Goal: Find specific page/section: Find specific page/section

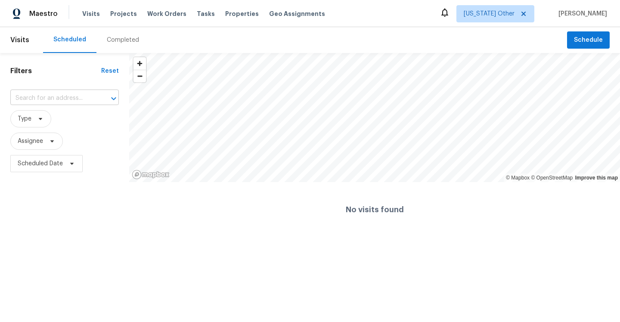
click at [64, 100] on input "text" at bounding box center [52, 98] width 84 height 13
click at [90, 13] on span "Visits" at bounding box center [91, 13] width 18 height 9
click at [87, 15] on span "Visits" at bounding box center [91, 13] width 18 height 9
click at [92, 13] on span "Visits" at bounding box center [91, 13] width 18 height 9
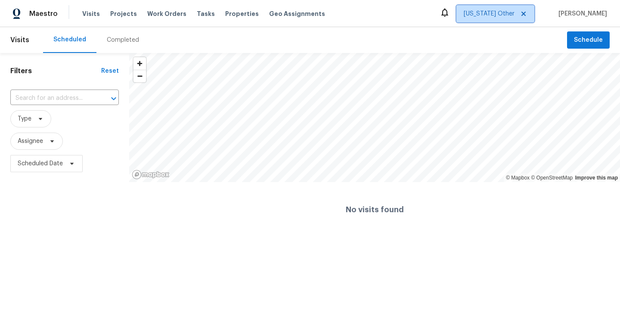
click at [527, 11] on icon at bounding box center [523, 13] width 7 height 7
click at [527, 15] on icon at bounding box center [523, 13] width 7 height 7
click at [510, 14] on span "Alabama Other" at bounding box center [488, 13] width 51 height 9
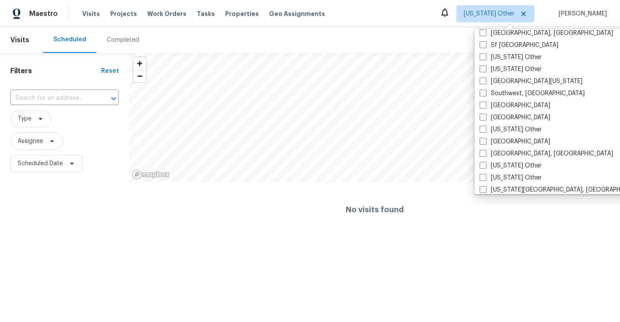
scroll to position [1168, 0]
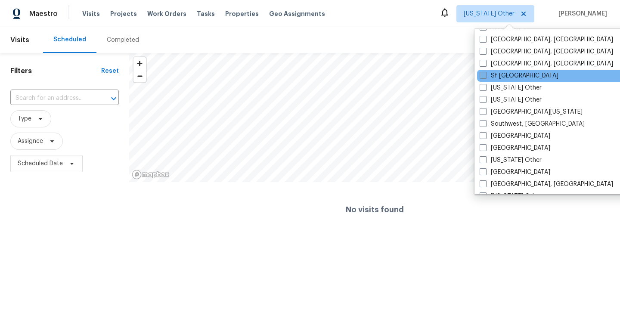
click at [494, 76] on label "Sf [GEOGRAPHIC_DATA]" at bounding box center [518, 75] width 79 height 9
click at [485, 76] on input "Sf [GEOGRAPHIC_DATA]" at bounding box center [482, 74] width 6 height 6
checkbox input "true"
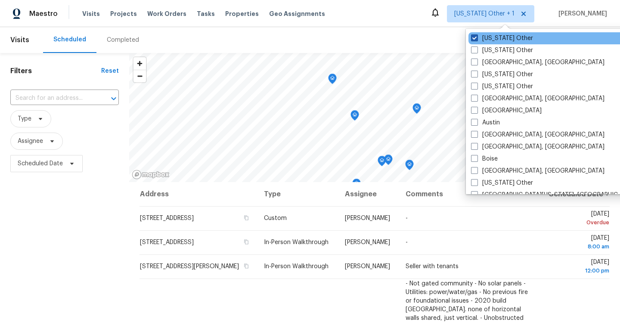
click at [476, 39] on span at bounding box center [474, 37] width 7 height 7
click at [476, 39] on input "Alabama Other" at bounding box center [474, 37] width 6 height 6
checkbox input "false"
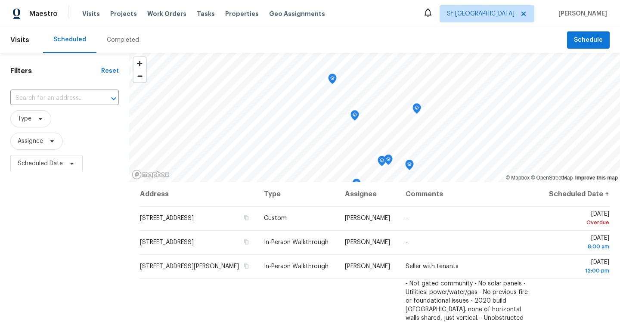
click at [352, 39] on div "Scheduled Completed" at bounding box center [305, 40] width 524 height 26
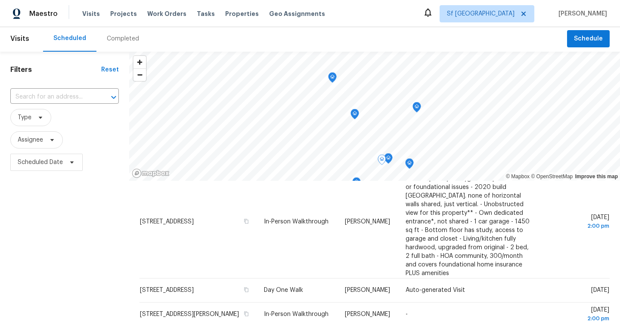
scroll to position [108, 0]
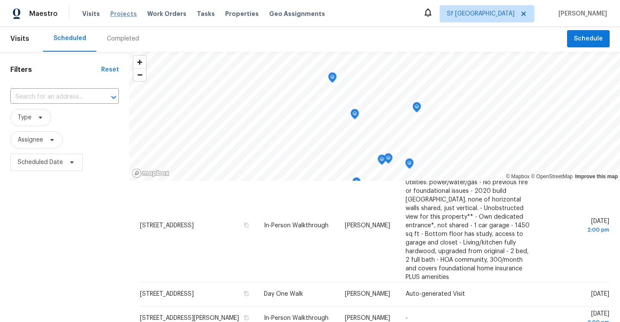
click at [119, 15] on span "Projects" at bounding box center [123, 13] width 27 height 9
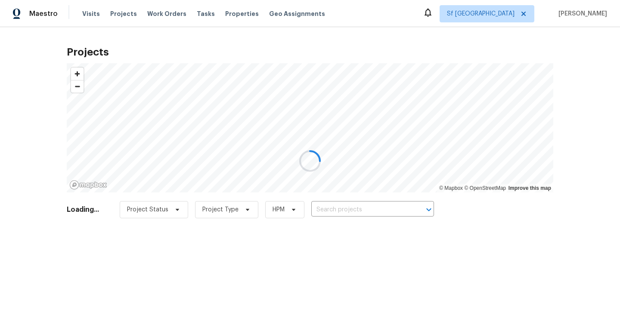
click at [372, 210] on div at bounding box center [310, 161] width 620 height 322
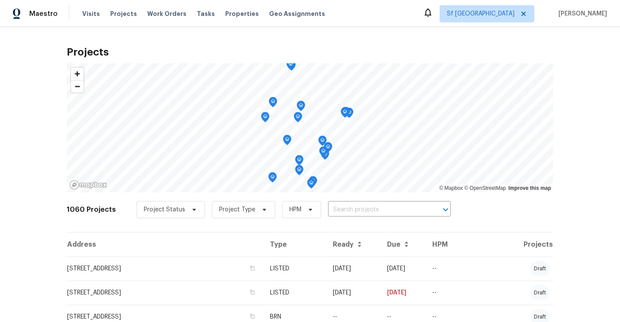
click at [372, 210] on input "text" at bounding box center [377, 209] width 99 height 13
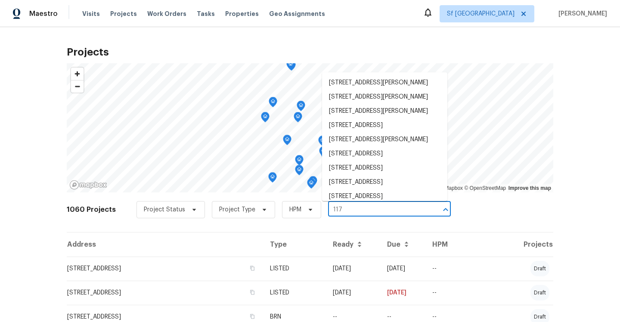
type input "1176"
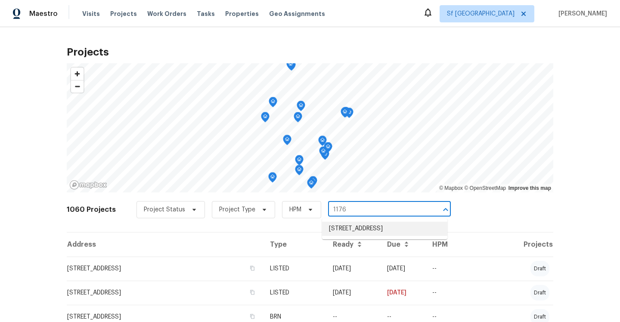
click at [371, 231] on li "[STREET_ADDRESS]" at bounding box center [384, 229] width 125 height 14
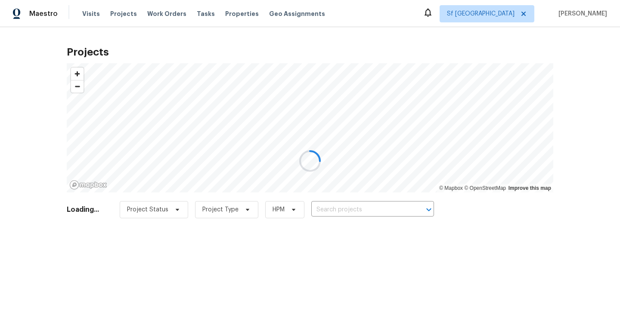
type input "[STREET_ADDRESS]"
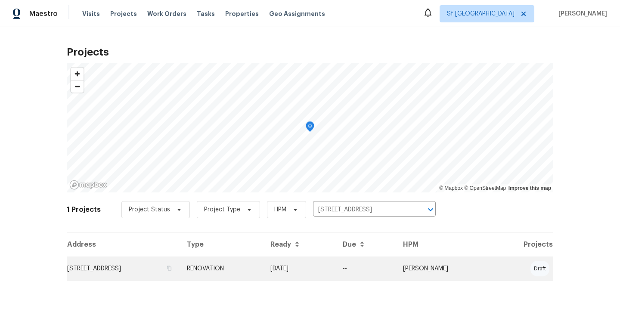
click at [114, 268] on td "[STREET_ADDRESS]" at bounding box center [123, 268] width 113 height 24
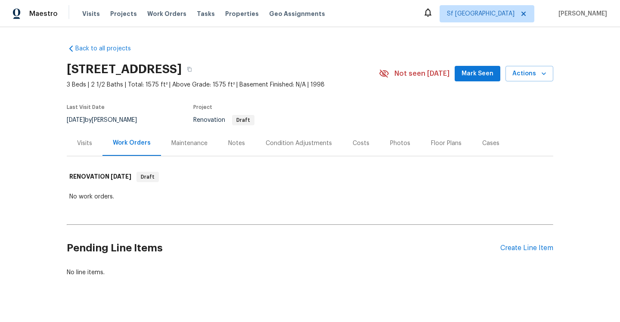
scroll to position [13, 0]
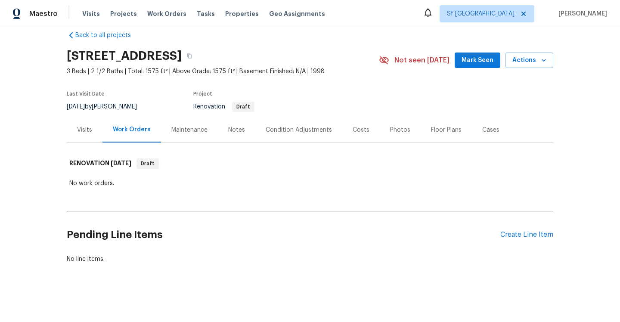
click at [306, 126] on div "Condition Adjustments" at bounding box center [299, 130] width 66 height 9
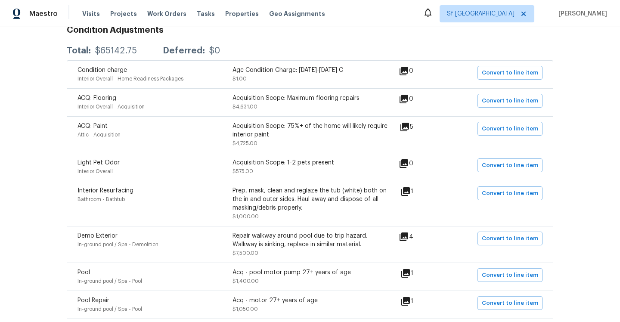
scroll to position [242, 0]
